Goal: Task Accomplishment & Management: Manage account settings

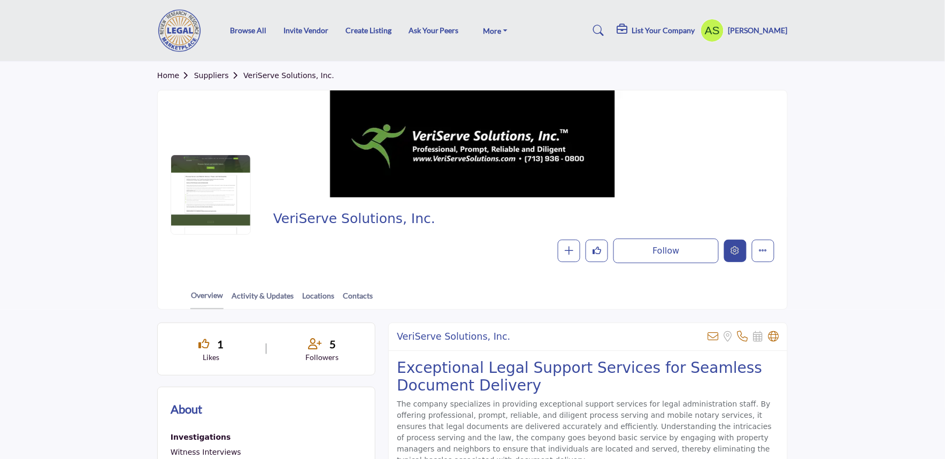
click at [726, 255] on button "Edit company" at bounding box center [735, 251] width 22 height 22
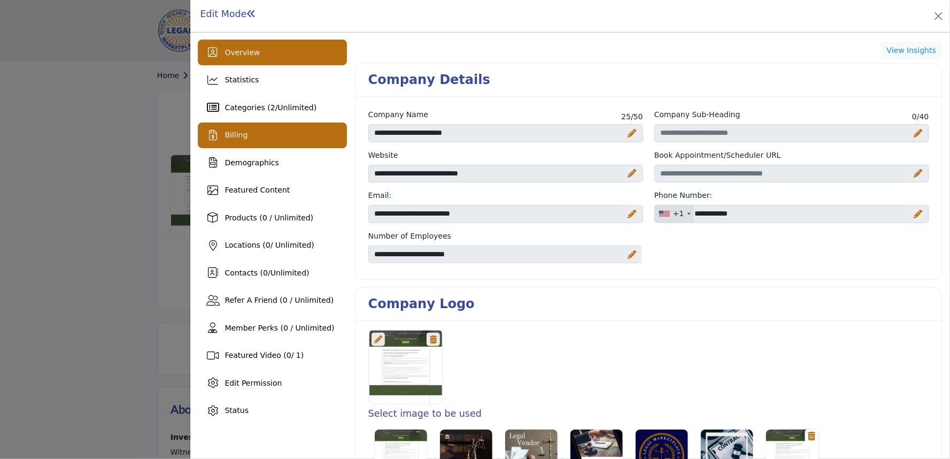
click at [253, 133] on div "Billing" at bounding box center [272, 135] width 149 height 26
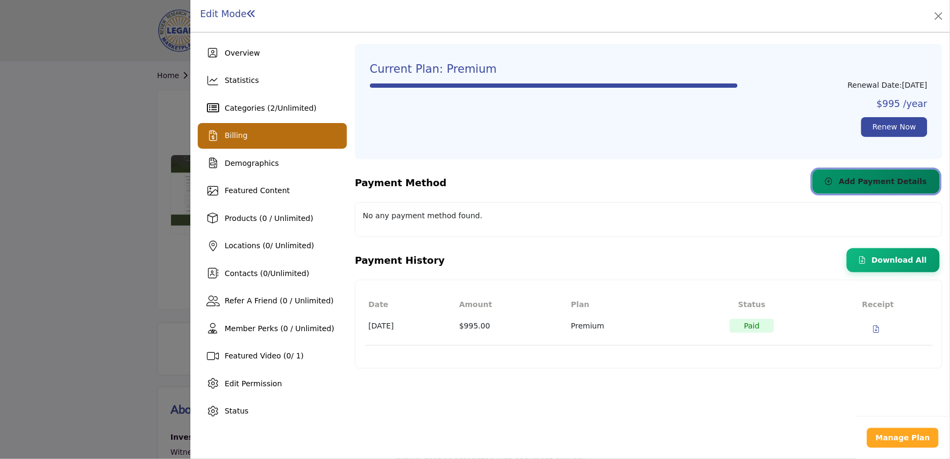
click at [866, 183] on span "Add Payment Details" at bounding box center [883, 181] width 88 height 9
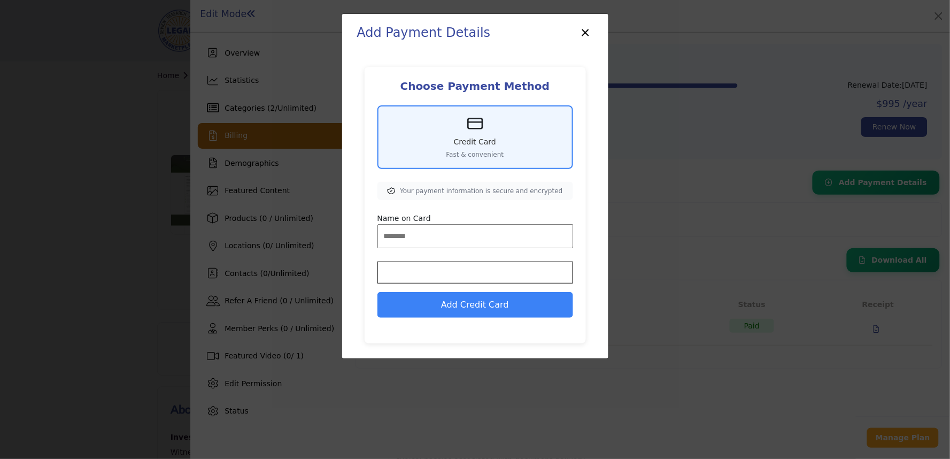
click at [587, 31] on button "×" at bounding box center [586, 31] width 16 height 20
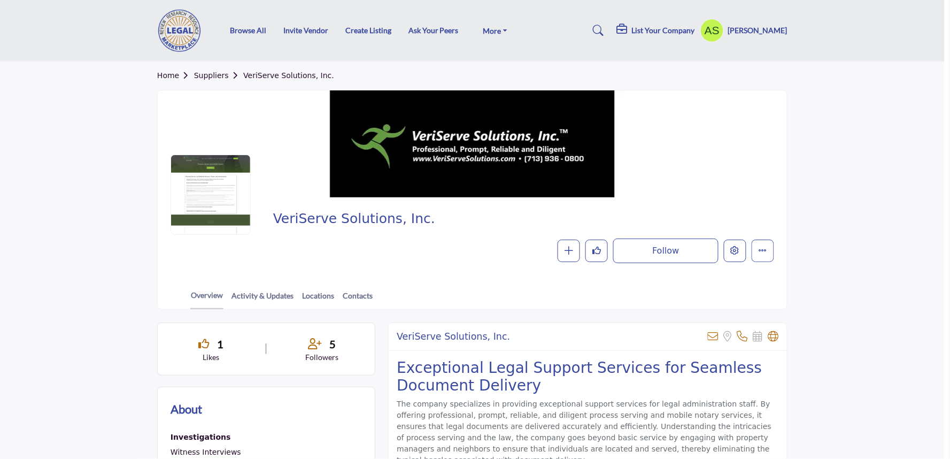
click at [60, 281] on div at bounding box center [475, 229] width 950 height 459
